Goal: Task Accomplishment & Management: Manage account settings

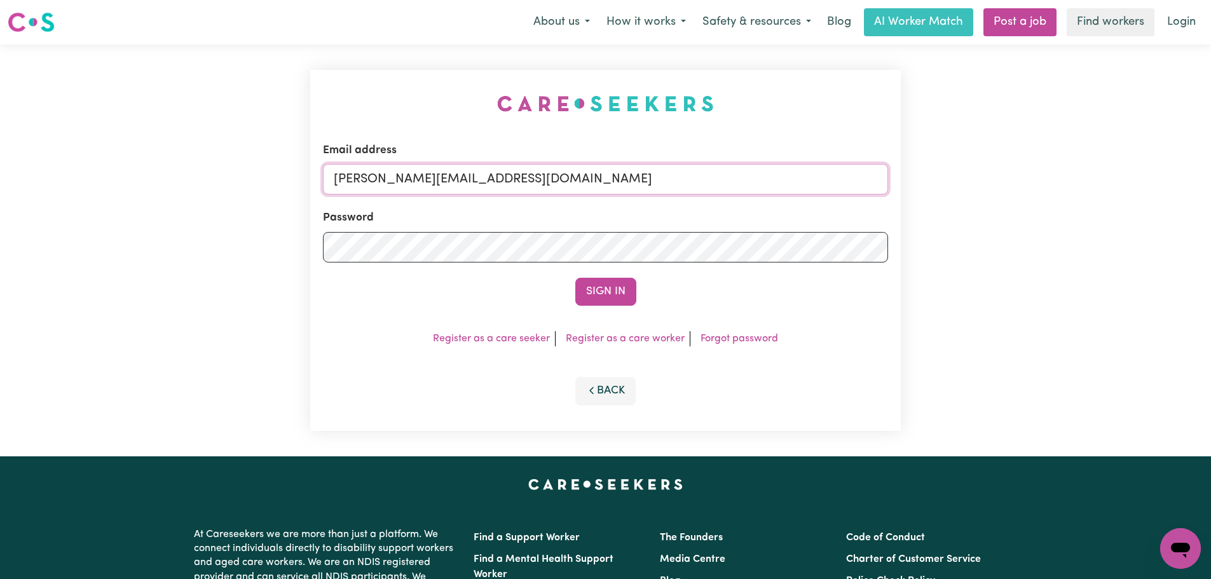
click at [581, 179] on input "[PERSON_NAME][EMAIL_ADDRESS][DOMAIN_NAME]" at bounding box center [605, 179] width 565 height 31
drag, startPoint x: 649, startPoint y: 177, endPoint x: 396, endPoint y: 178, distance: 252.9
click at [396, 178] on input "[EMAIL_ADDRESS][DOMAIN_NAME]" at bounding box center [605, 179] width 565 height 31
type input "[EMAIL_ADDRESS][DOMAIN_NAME]"
click at [632, 287] on button "Sign In" at bounding box center [605, 292] width 61 height 28
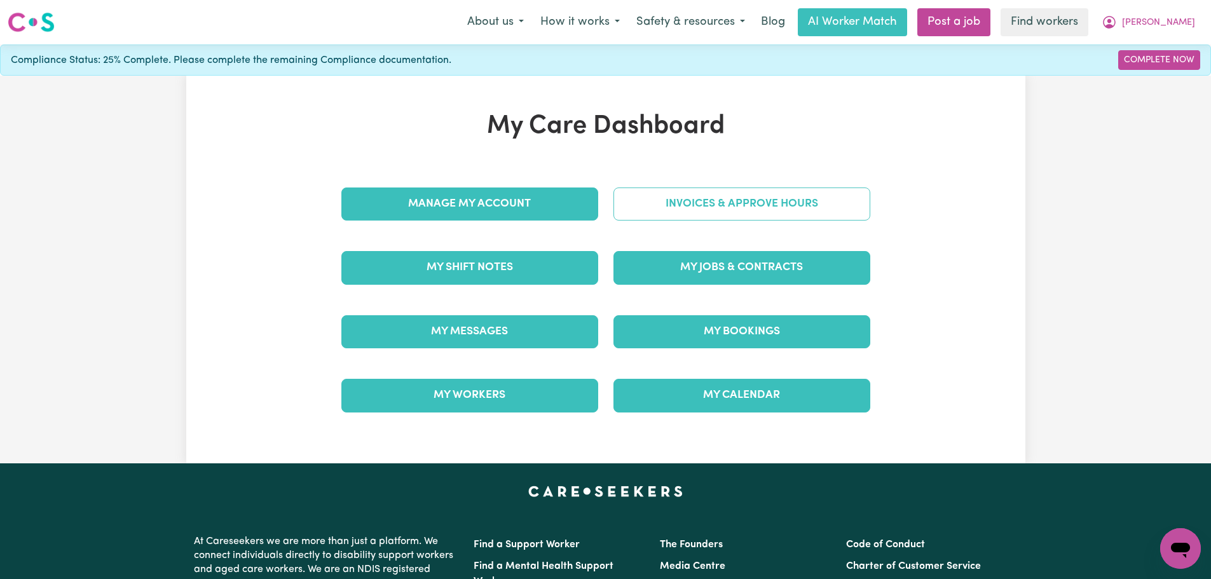
click at [794, 203] on link "Invoices & Approve Hours" at bounding box center [741, 203] width 257 height 33
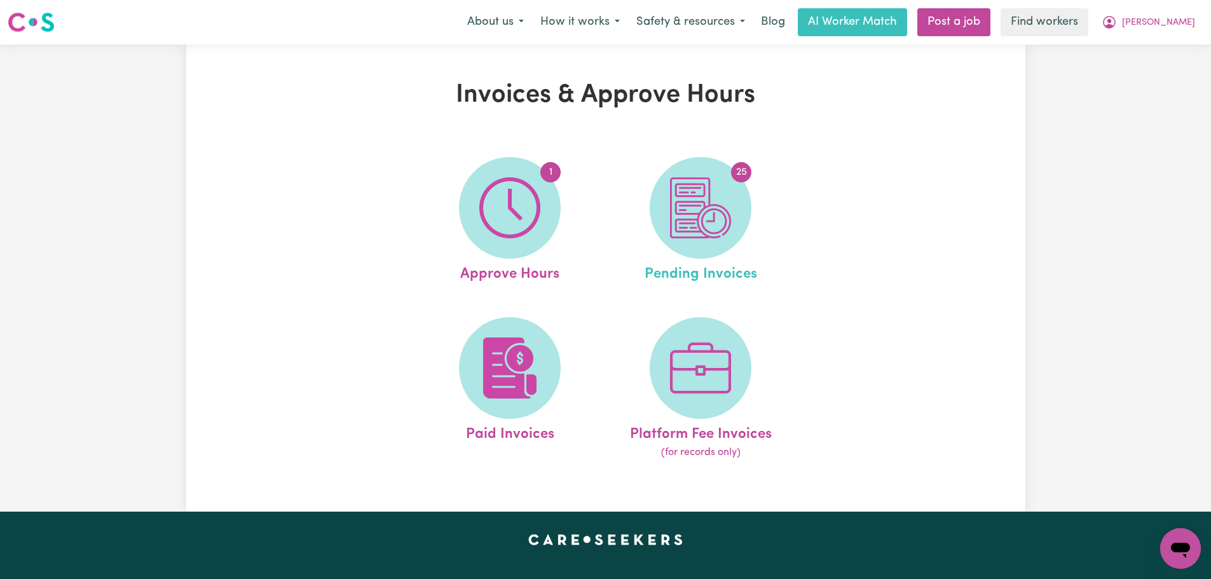
click at [754, 219] on link "25 Pending Invoices" at bounding box center [700, 221] width 183 height 128
